Goal: Task Accomplishment & Management: Complete application form

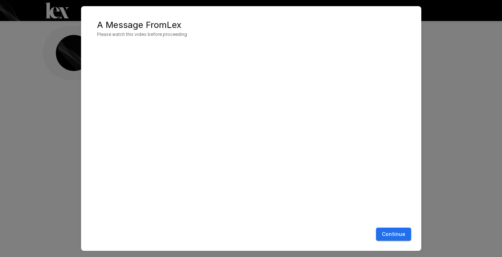
click at [395, 234] on button "Continue" at bounding box center [393, 233] width 35 height 13
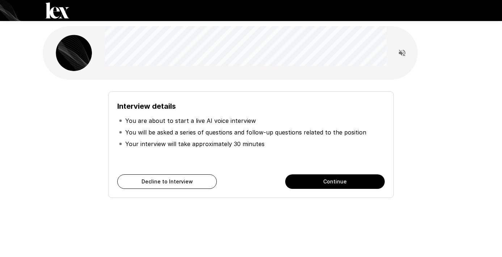
click at [327, 180] on button "Continue" at bounding box center [335, 181] width 100 height 14
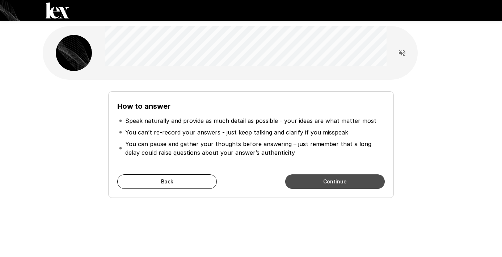
click at [327, 180] on button "Continue" at bounding box center [335, 181] width 100 height 14
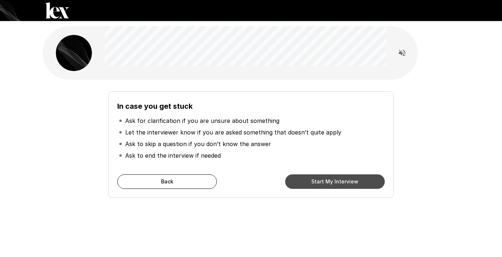
click at [327, 180] on button "Start My Interview" at bounding box center [335, 181] width 100 height 14
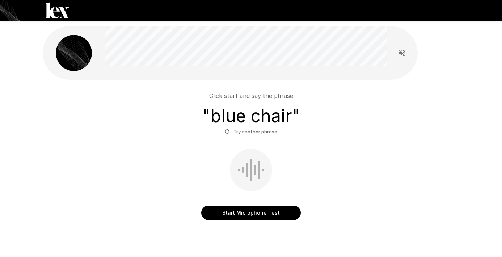
click at [257, 213] on button "Start Microphone Test" at bounding box center [251, 212] width 100 height 14
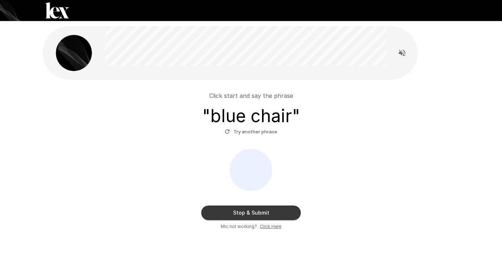
click at [279, 211] on button "Stop & Submit" at bounding box center [251, 212] width 100 height 14
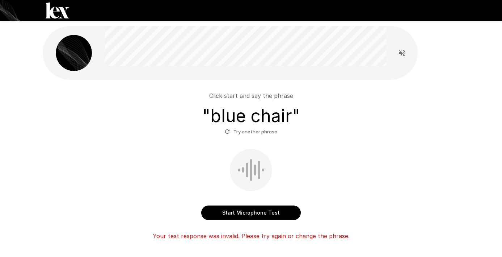
click at [280, 211] on button "Start Microphone Test" at bounding box center [251, 212] width 100 height 14
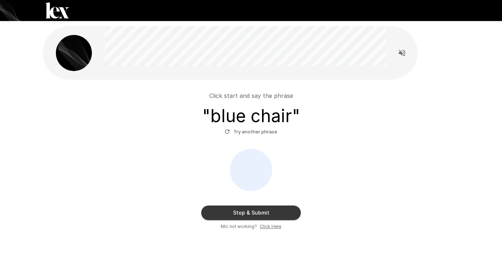
click at [277, 212] on button "Stop & Submit" at bounding box center [251, 212] width 100 height 14
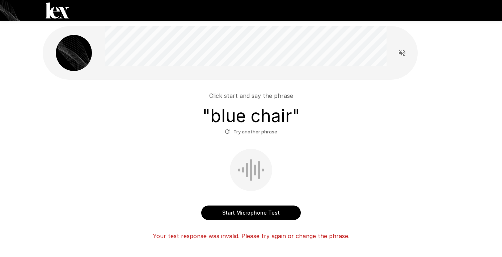
click at [286, 213] on button "Start Microphone Test" at bounding box center [251, 212] width 100 height 14
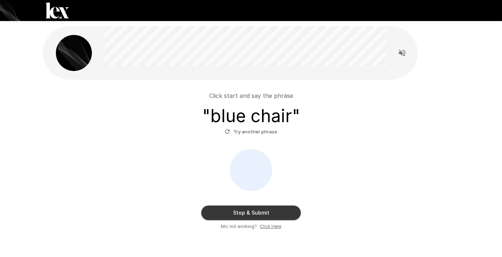
click at [291, 211] on button "Stop & Submit" at bounding box center [251, 212] width 100 height 14
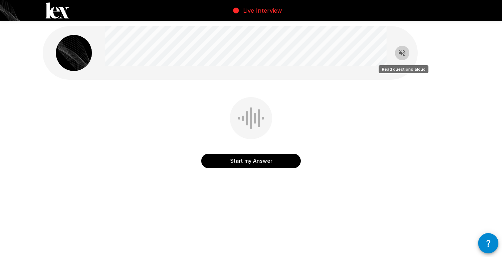
click at [402, 55] on icon "Read questions aloud" at bounding box center [402, 53] width 9 height 9
click at [280, 159] on button "Start my Answer" at bounding box center [251, 160] width 100 height 14
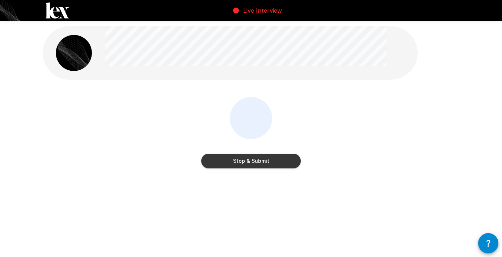
click at [280, 159] on button "Stop & Submit" at bounding box center [251, 160] width 100 height 14
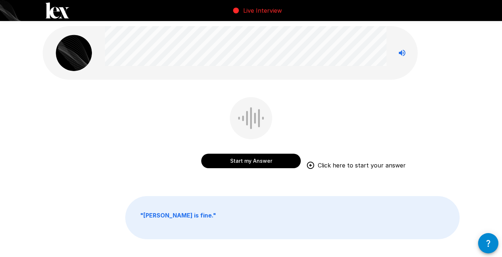
click at [271, 156] on button "Start my Answer" at bounding box center [251, 160] width 100 height 14
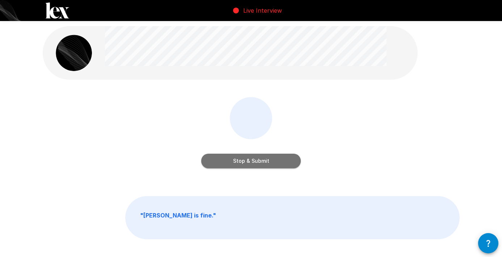
click at [277, 161] on button "Stop & Submit" at bounding box center [251, 160] width 100 height 14
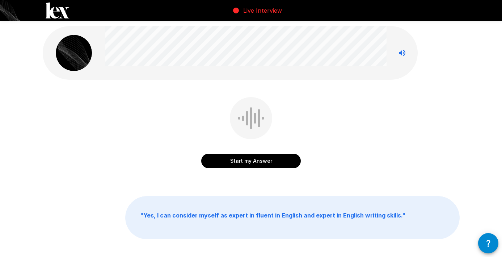
click at [276, 160] on button "Start my Answer" at bounding box center [251, 160] width 100 height 14
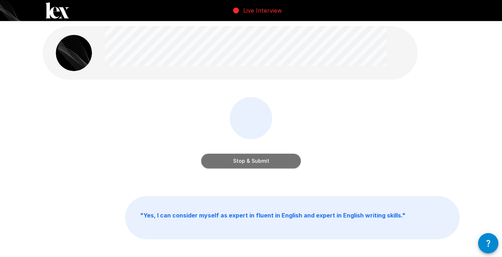
click at [287, 159] on button "Stop & Submit" at bounding box center [251, 160] width 100 height 14
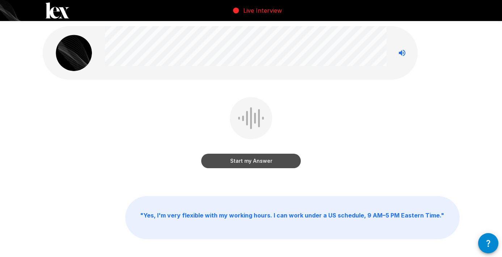
click at [287, 158] on button "Start my Answer" at bounding box center [251, 160] width 100 height 14
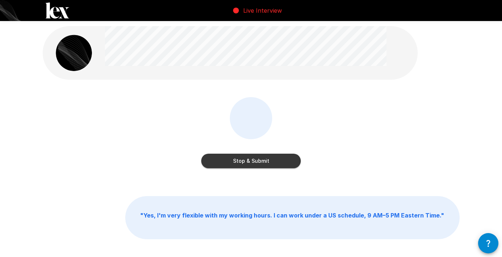
click at [287, 158] on button "Stop & Submit" at bounding box center [251, 160] width 100 height 14
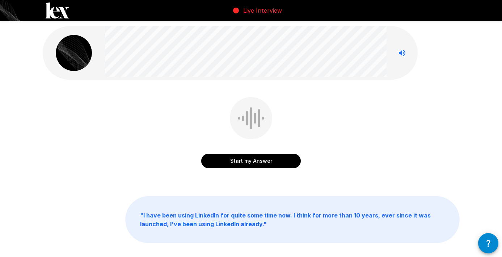
click at [265, 161] on button "Start my Answer" at bounding box center [251, 160] width 100 height 14
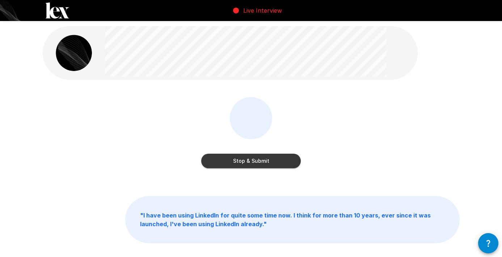
click at [278, 162] on button "Stop & Submit" at bounding box center [251, 160] width 100 height 14
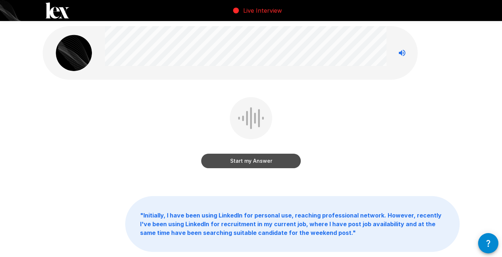
click at [236, 161] on button "Start my Answer" at bounding box center [251, 160] width 100 height 14
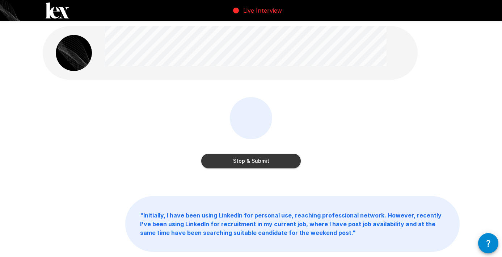
click at [275, 163] on button "Stop & Submit" at bounding box center [251, 160] width 100 height 14
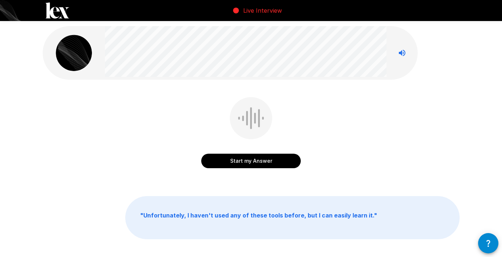
click at [243, 160] on button "Start my Answer" at bounding box center [251, 160] width 100 height 14
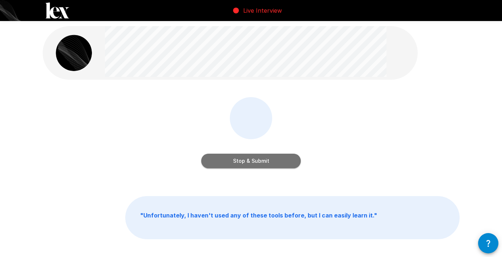
click at [289, 160] on button "Stop & Submit" at bounding box center [251, 160] width 100 height 14
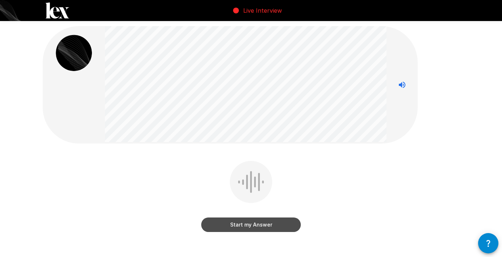
click at [279, 224] on button "Start my Answer" at bounding box center [251, 224] width 100 height 14
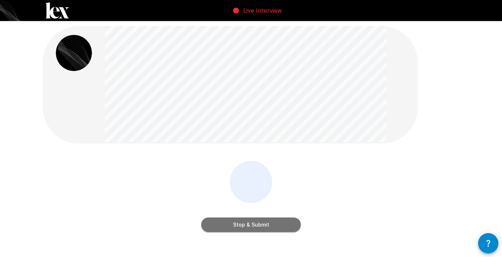
click at [285, 226] on button "Stop & Submit" at bounding box center [251, 224] width 100 height 14
